Goal: Information Seeking & Learning: Learn about a topic

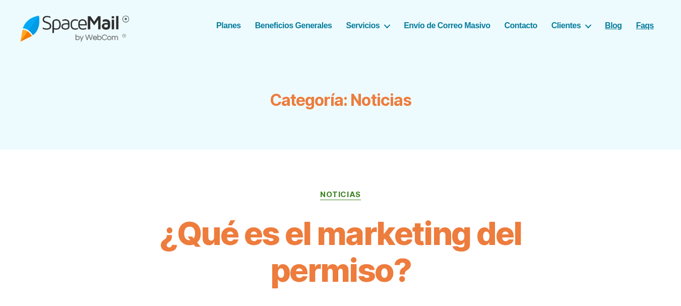
click at [644, 22] on link "Faqs" at bounding box center [645, 26] width 18 height 10
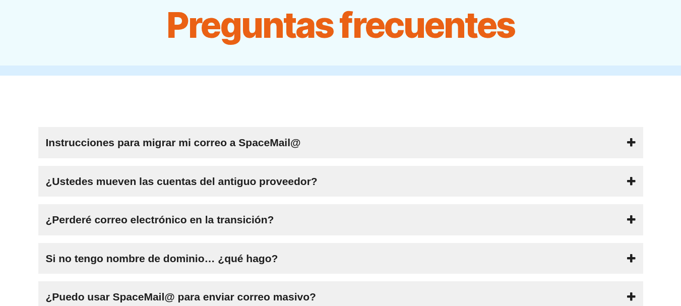
scroll to position [33, 0]
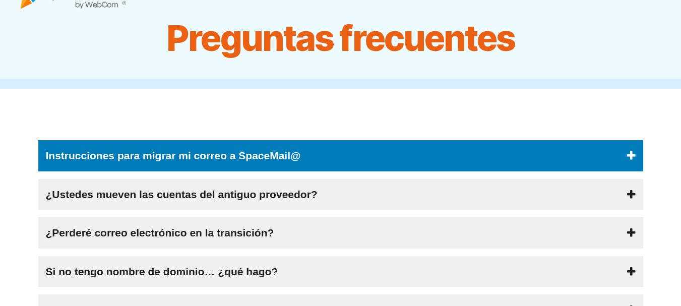
click at [253, 154] on span "Instrucciones para migrar mi correo a SpaceMail@" at bounding box center [173, 156] width 255 height 16
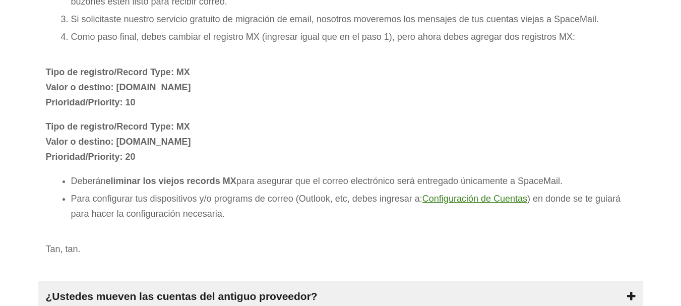
scroll to position [335, 0]
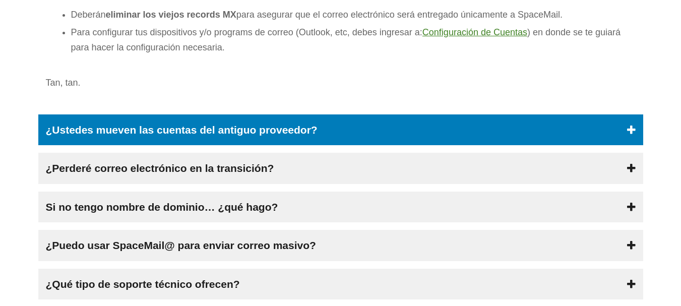
click at [292, 128] on span "¿Ustedes mueven las cuentas del antiguo proveedor?" at bounding box center [182, 130] width 272 height 16
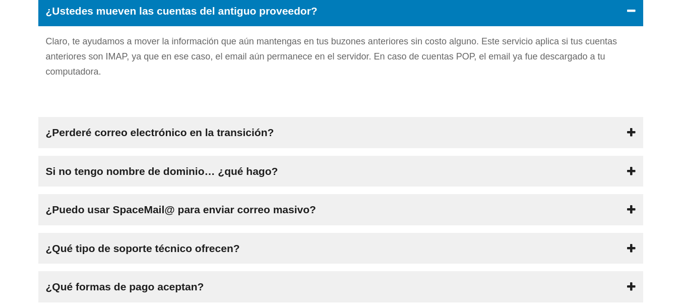
scroll to position [212, 0]
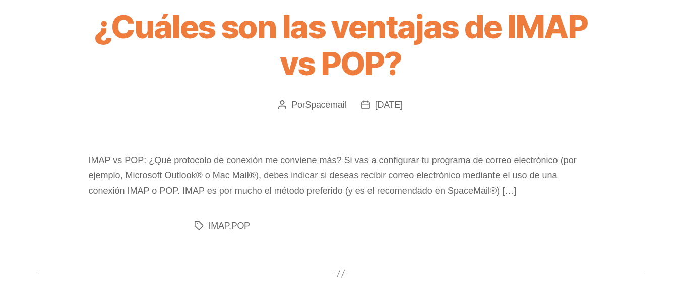
scroll to position [202, 0]
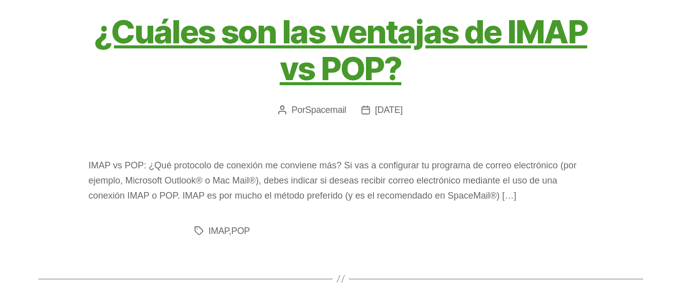
click at [348, 34] on link "¿Cuáles son las ventajas de IMAP vs POP?" at bounding box center [341, 50] width 494 height 76
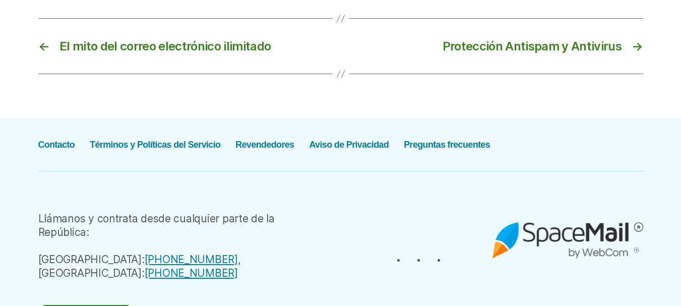
scroll to position [958, 0]
